Goal: Task Accomplishment & Management: Use online tool/utility

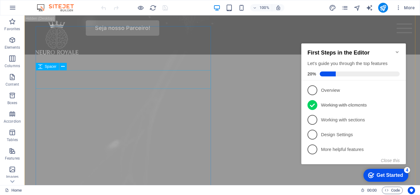
scroll to position [993, 0]
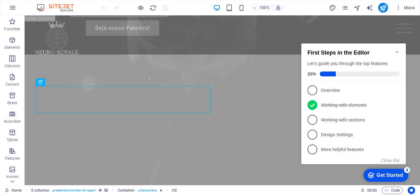
scroll to position [931, 0]
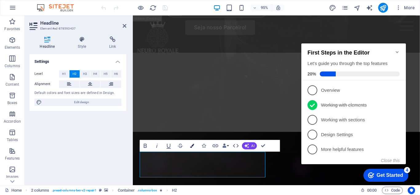
click at [194, 146] on icon "button" at bounding box center [192, 145] width 4 height 4
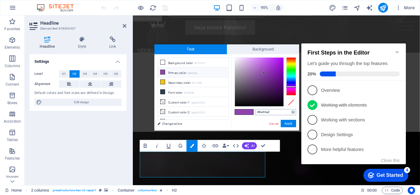
drag, startPoint x: 271, startPoint y: 110, endPoint x: 259, endPoint y: 113, distance: 12.7
click at [259, 113] on input "#8e44ad" at bounding box center [275, 112] width 41 height 6
click at [220, 26] on div "Benefícios Sobre Perguntas Contato Seja nosso Parceiro!" at bounding box center [284, 34] width 302 height 39
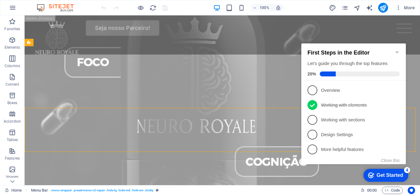
scroll to position [709, 0]
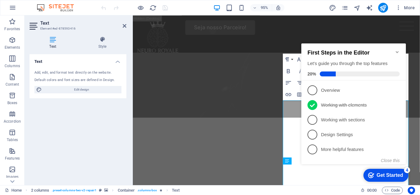
click at [397, 51] on icon "Minimize checklist" at bounding box center [397, 52] width 3 height 2
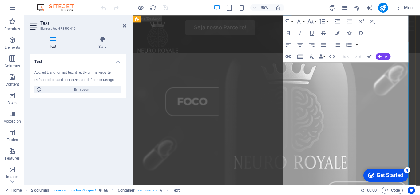
scroll to position [607, 0]
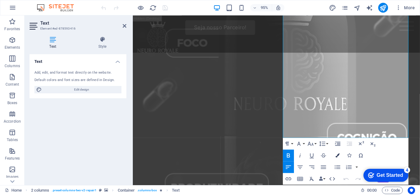
click at [338, 153] on button "Colors" at bounding box center [337, 155] width 11 height 12
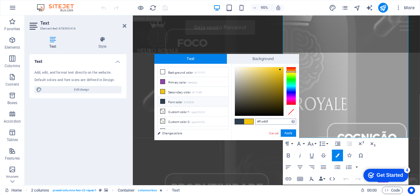
drag, startPoint x: 259, startPoint y: 121, endPoint x: 271, endPoint y: 121, distance: 12.6
click at [271, 121] on input "#f1c40f" at bounding box center [275, 121] width 41 height 6
